Goal: Task Accomplishment & Management: Manage account settings

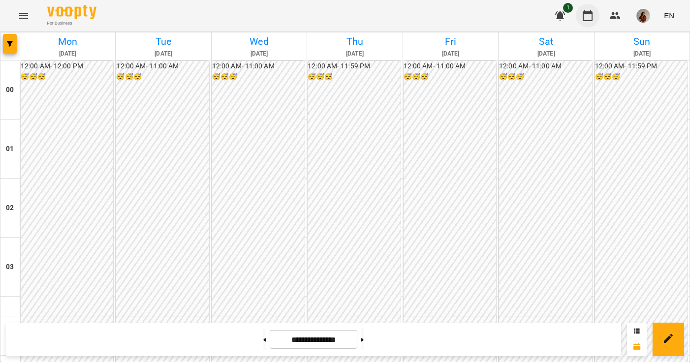
click at [593, 17] on icon "button" at bounding box center [588, 16] width 12 height 12
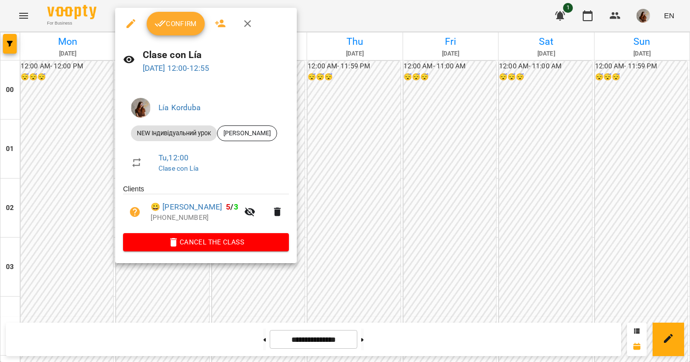
click at [178, 22] on span "Confirm" at bounding box center [176, 24] width 42 height 12
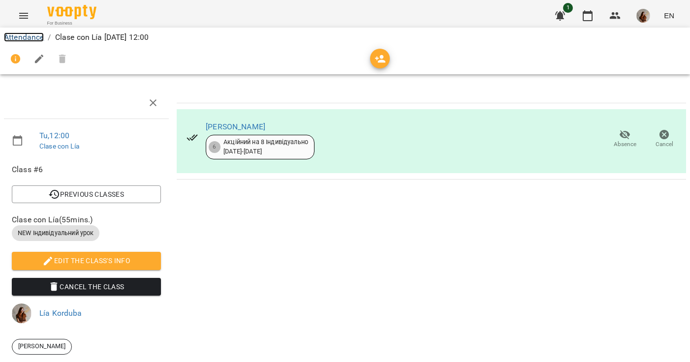
click at [31, 37] on link "Attendance" at bounding box center [24, 37] width 40 height 9
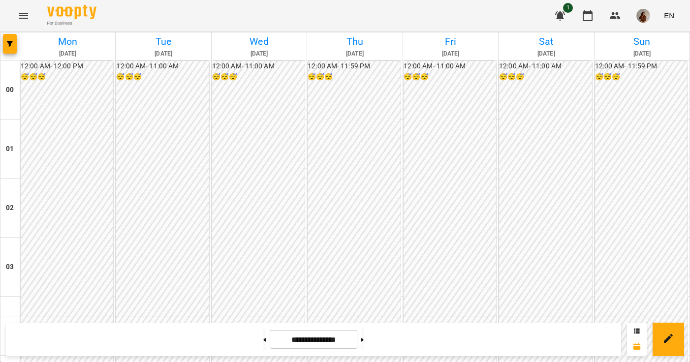
scroll to position [641, 0]
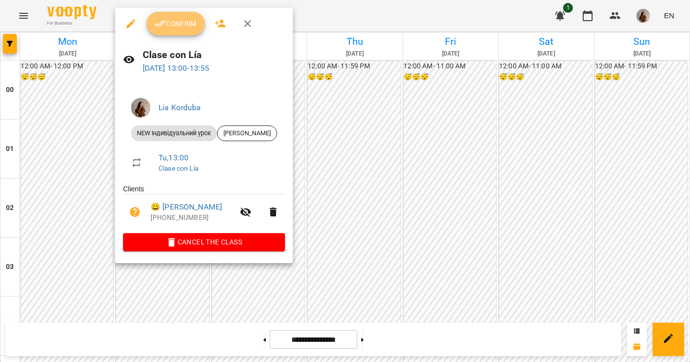
click at [186, 28] on span "Confirm" at bounding box center [176, 24] width 42 height 12
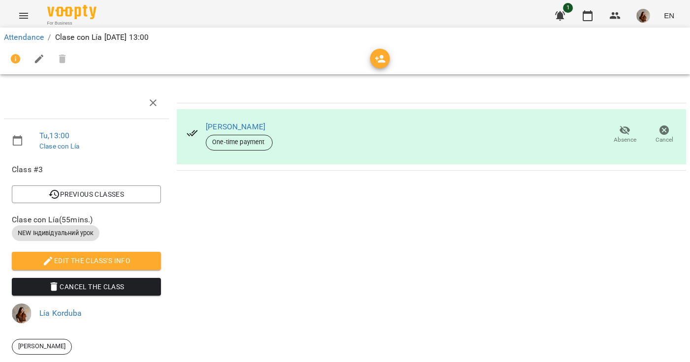
click at [622, 135] on icon "button" at bounding box center [626, 131] width 12 height 12
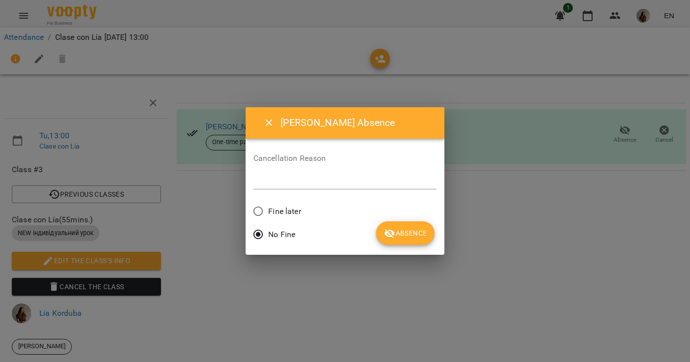
click at [300, 209] on span "Fine later" at bounding box center [284, 212] width 33 height 12
click at [306, 180] on textarea at bounding box center [346, 181] width 184 height 9
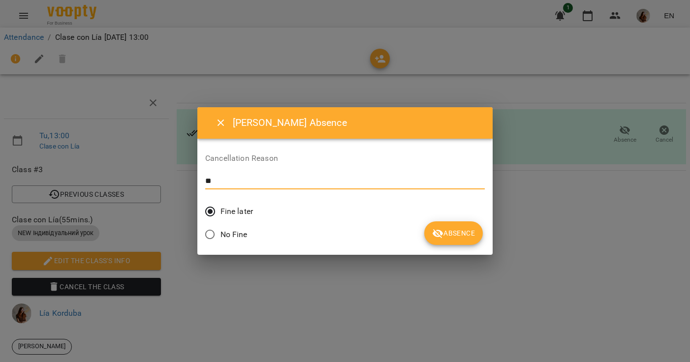
type textarea "*"
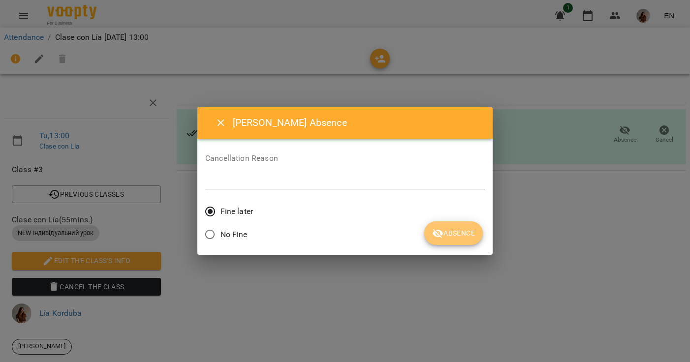
click at [425, 241] on button "Absence" at bounding box center [454, 234] width 59 height 24
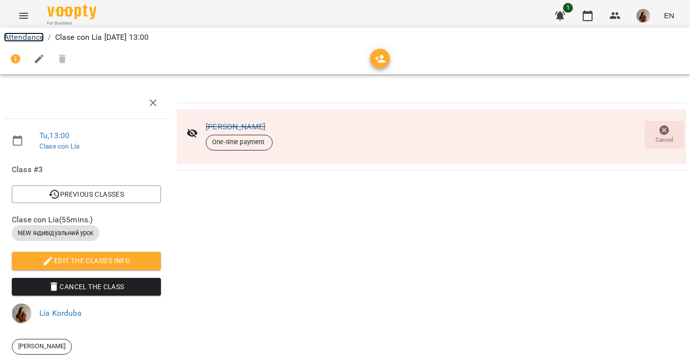
click at [20, 36] on link "Attendance" at bounding box center [24, 37] width 40 height 9
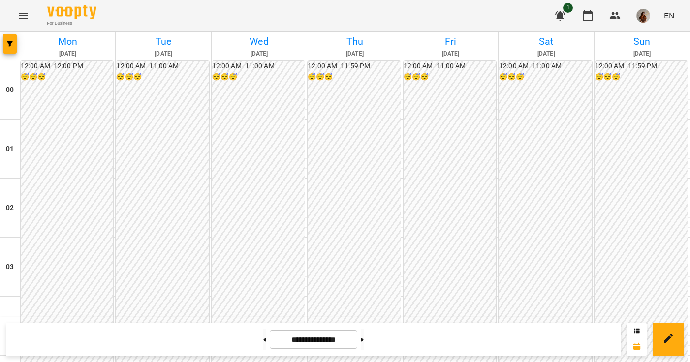
scroll to position [795, 0]
